Goal: Obtain resource: Obtain resource

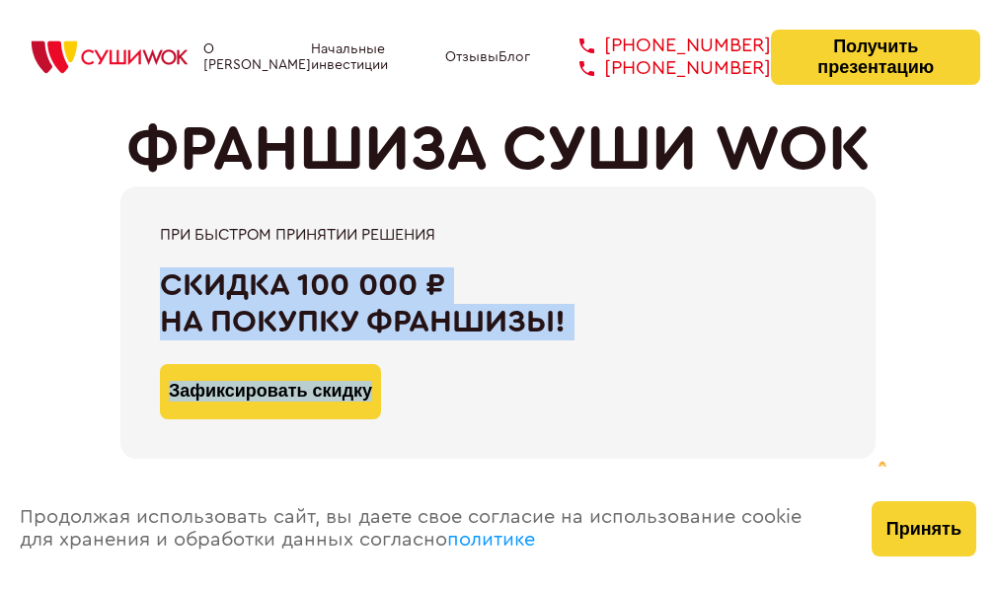
drag, startPoint x: 516, startPoint y: 352, endPoint x: 506, endPoint y: 220, distance: 132.8
click at [506, 220] on div "При быстром принятии решения Скидка 100 000 ₽ на покупку франшизы! Зафиксироват…" at bounding box center [497, 323] width 755 height 273
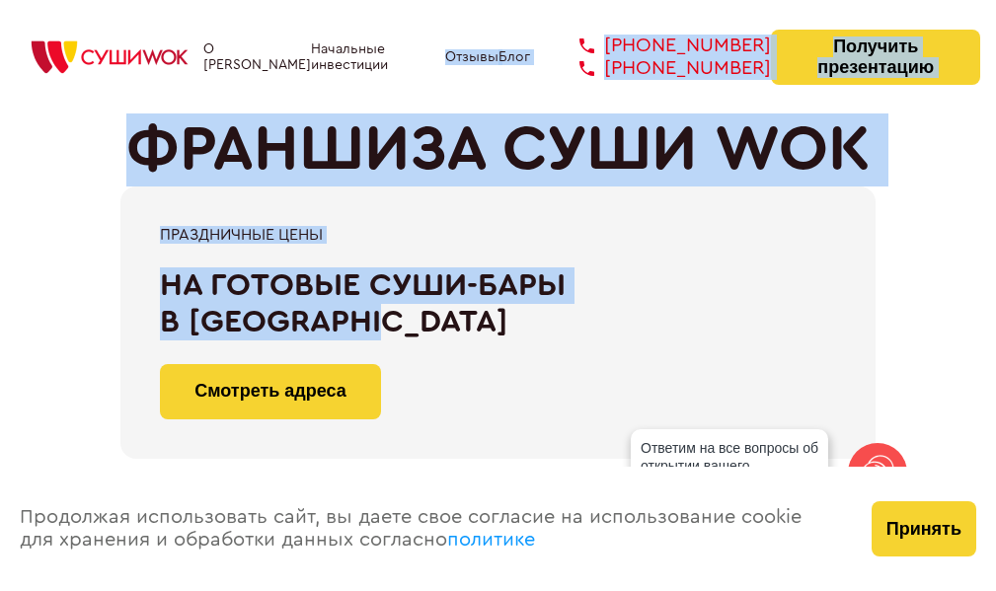
drag, startPoint x: 366, startPoint y: 315, endPoint x: 351, endPoint y: 71, distance: 244.4
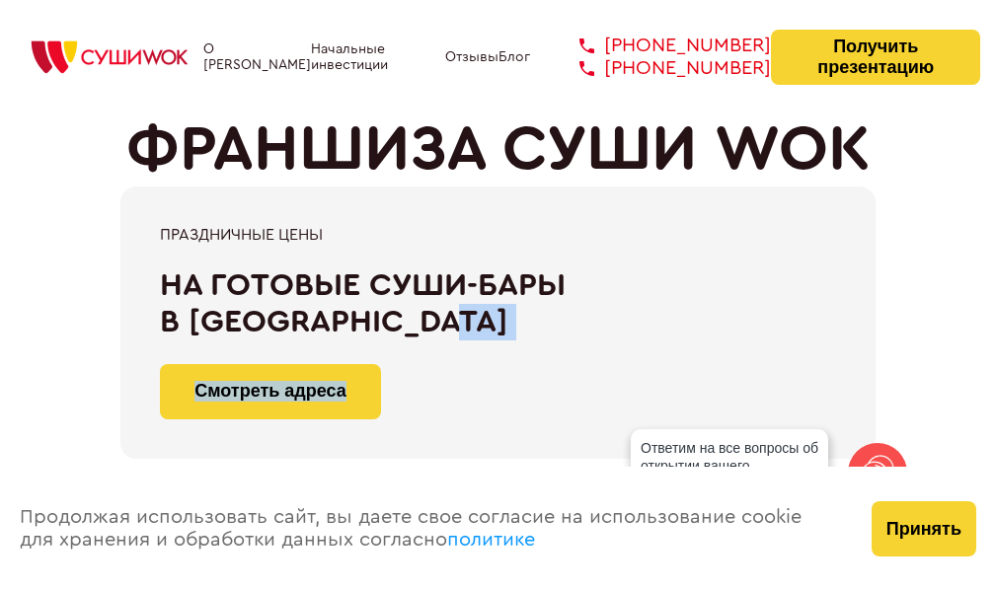
drag, startPoint x: 438, startPoint y: 376, endPoint x: 435, endPoint y: 285, distance: 90.9
click at [435, 285] on div "Праздничные цены На готовые суши-бары в [GEOGRAPHIC_DATA] Смотреть адреса" at bounding box center [498, 323] width 676 height 194
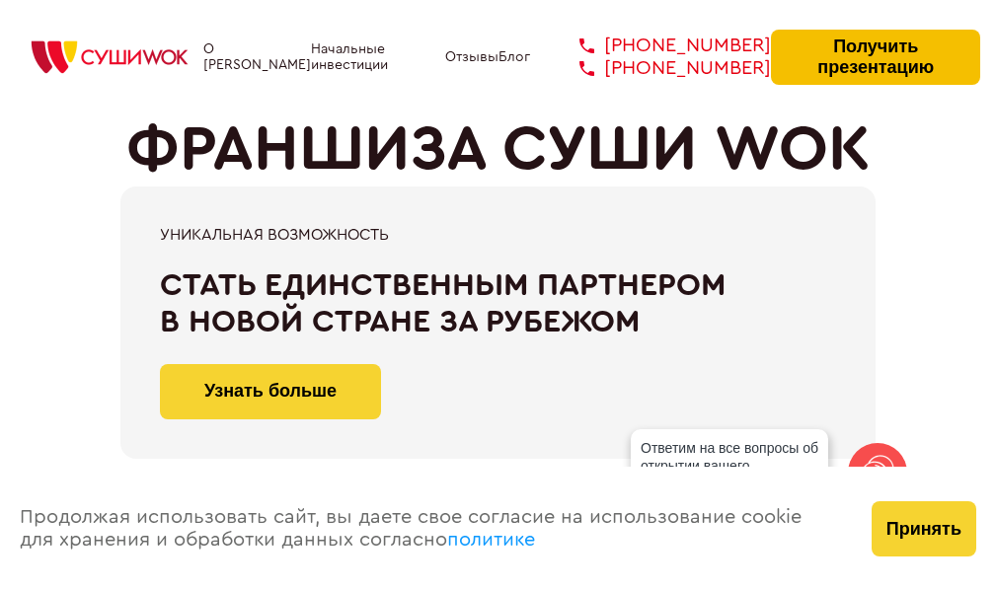
click at [893, 64] on button "Получить презентацию" at bounding box center [875, 57] width 209 height 55
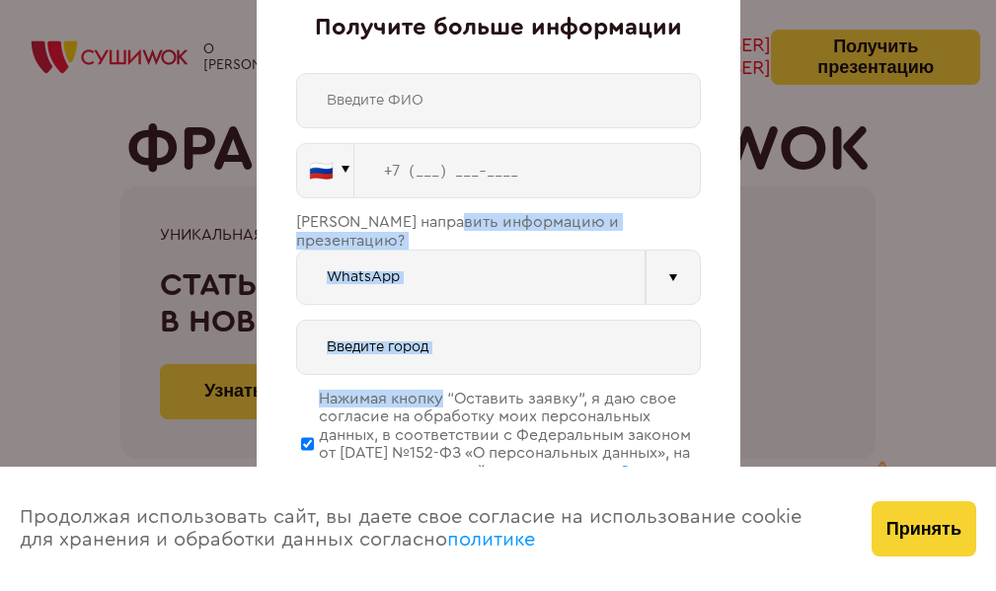
drag, startPoint x: 441, startPoint y: 357, endPoint x: 458, endPoint y: 194, distance: 164.8
click at [458, 194] on div "🇷🇺 🇹🇷 🇧🇾 🇰🇬 🇰🇿 🇦🇿 🇦🇲 🇬🇪 🇷🇺 Vider" at bounding box center [498, 321] width 405 height 496
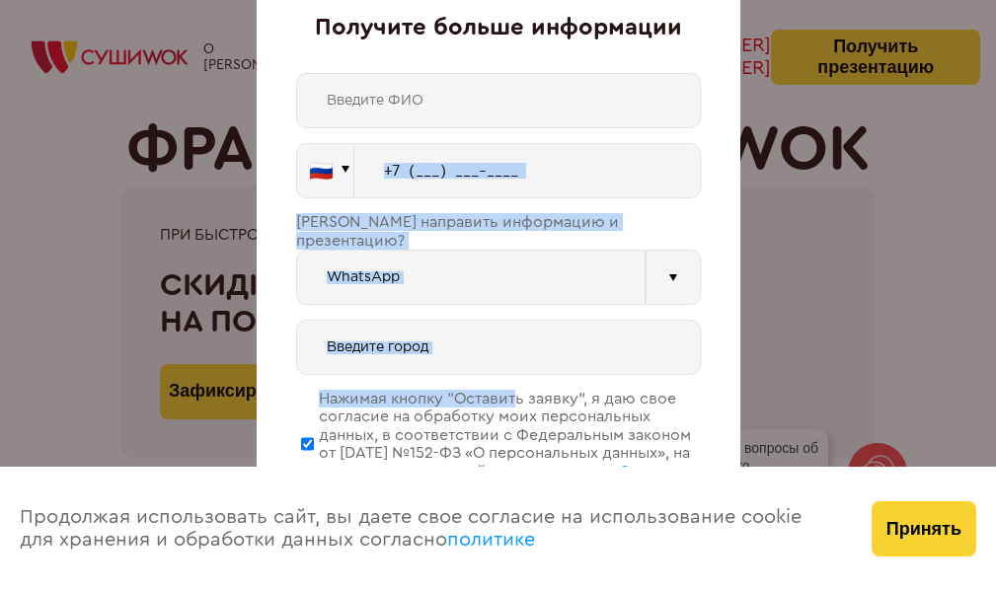
drag, startPoint x: 520, startPoint y: 376, endPoint x: 509, endPoint y: 129, distance: 247.1
click at [509, 129] on div "🇷🇺 🇹🇷 🇧🇾 🇰🇬 🇰🇿 🇦🇿 🇦🇲 🇬🇪 🇷🇺 Vider" at bounding box center [498, 321] width 405 height 496
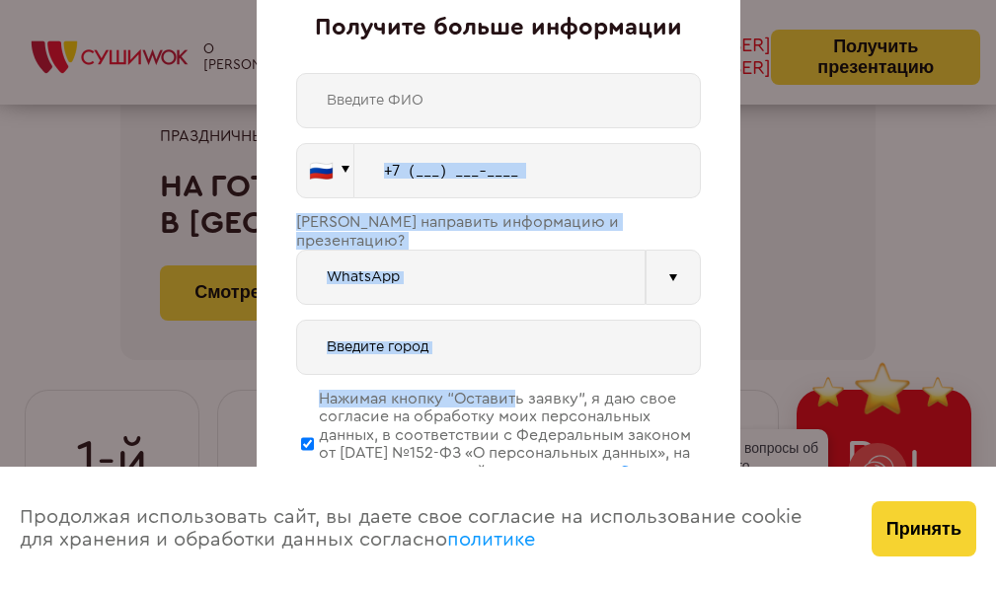
scroll to position [5786, 0]
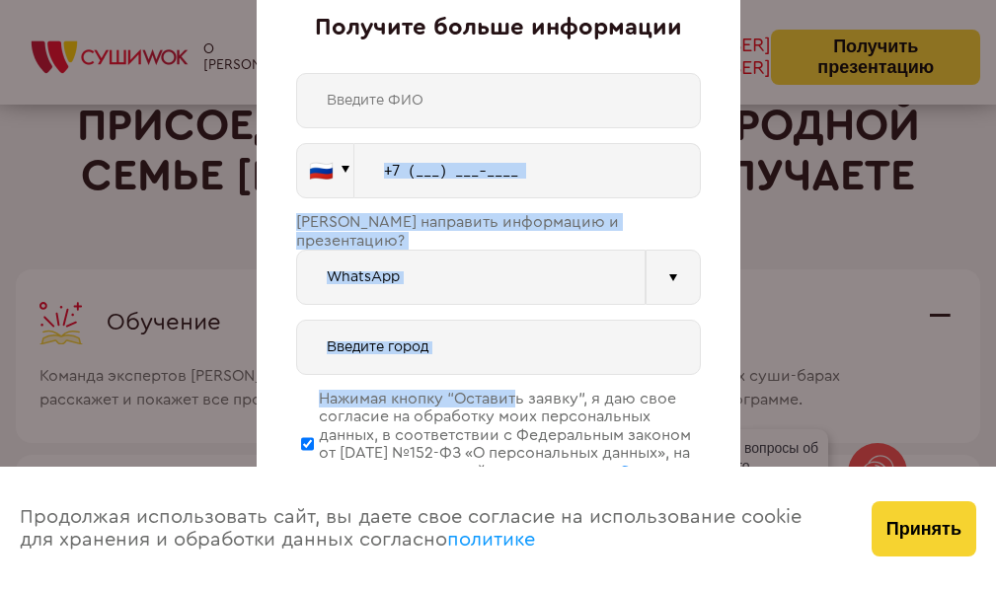
click at [499, 295] on div "🇷🇺 🇹🇷 🇧🇾 🇰🇬 🇰🇿 🇦🇿 🇦🇲 🇬🇪 🇷🇺 Vider" at bounding box center [498, 321] width 405 height 496
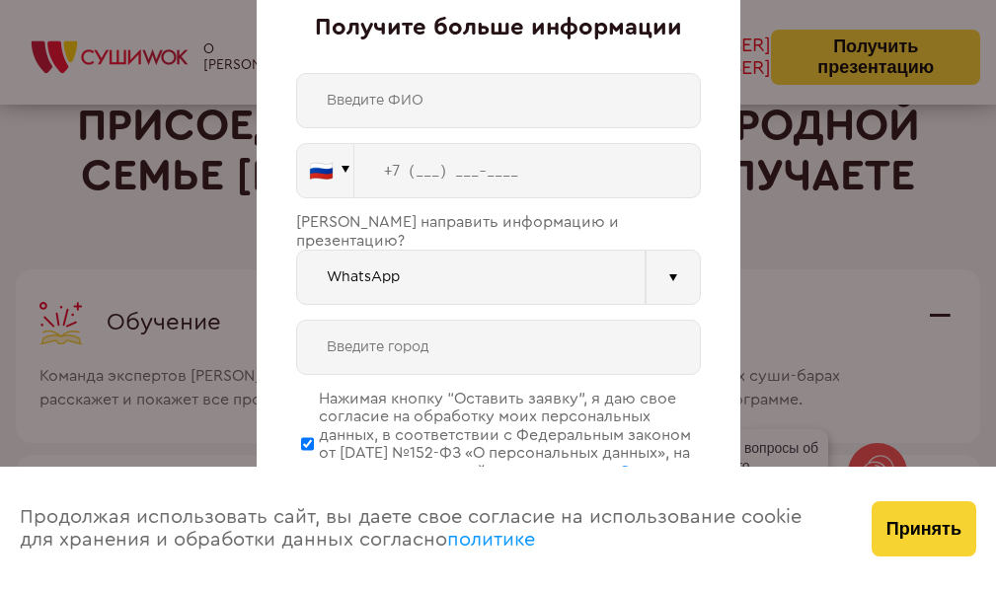
drag, startPoint x: 562, startPoint y: 197, endPoint x: 563, endPoint y: 304, distance: 106.6
drag, startPoint x: 586, startPoint y: 175, endPoint x: 578, endPoint y: 377, distance: 202.6
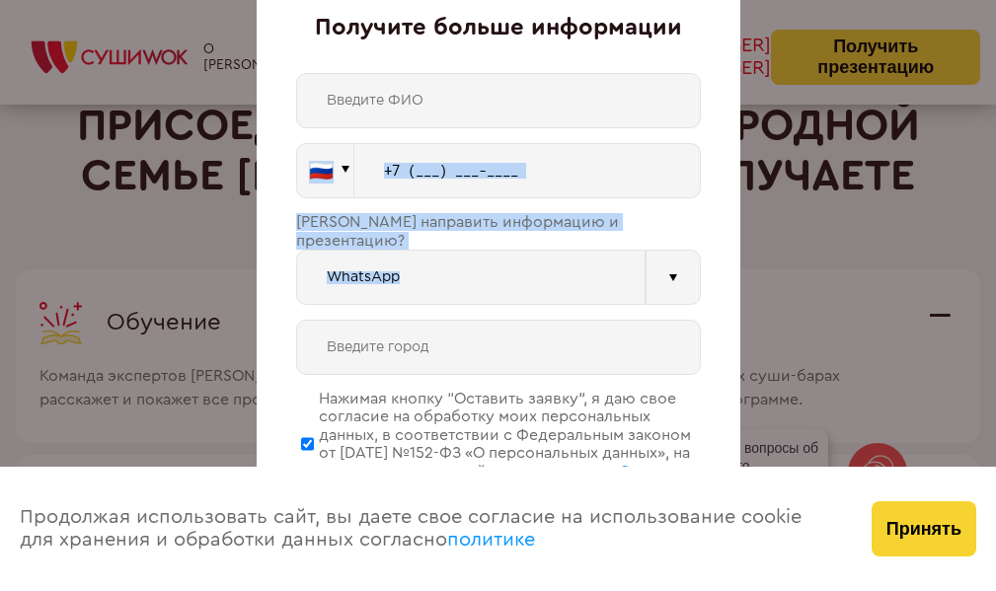
drag, startPoint x: 739, startPoint y: 117, endPoint x: 736, endPoint y: 325, distance: 208.4
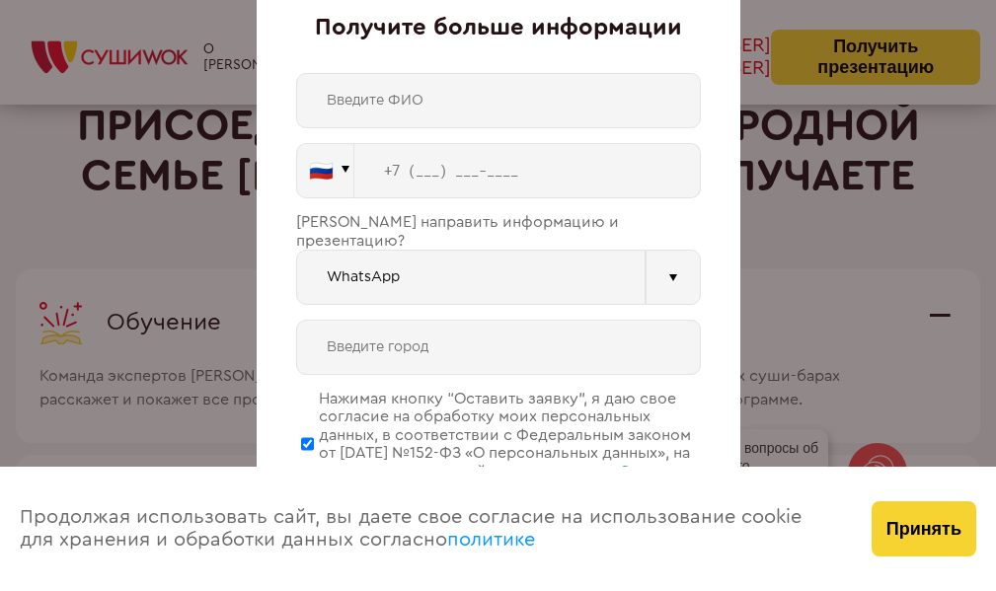
drag, startPoint x: 529, startPoint y: 186, endPoint x: 532, endPoint y: 442, distance: 256.7
drag, startPoint x: 430, startPoint y: 276, endPoint x: 430, endPoint y: 433, distance: 157.0
